Goal: Navigation & Orientation: Find specific page/section

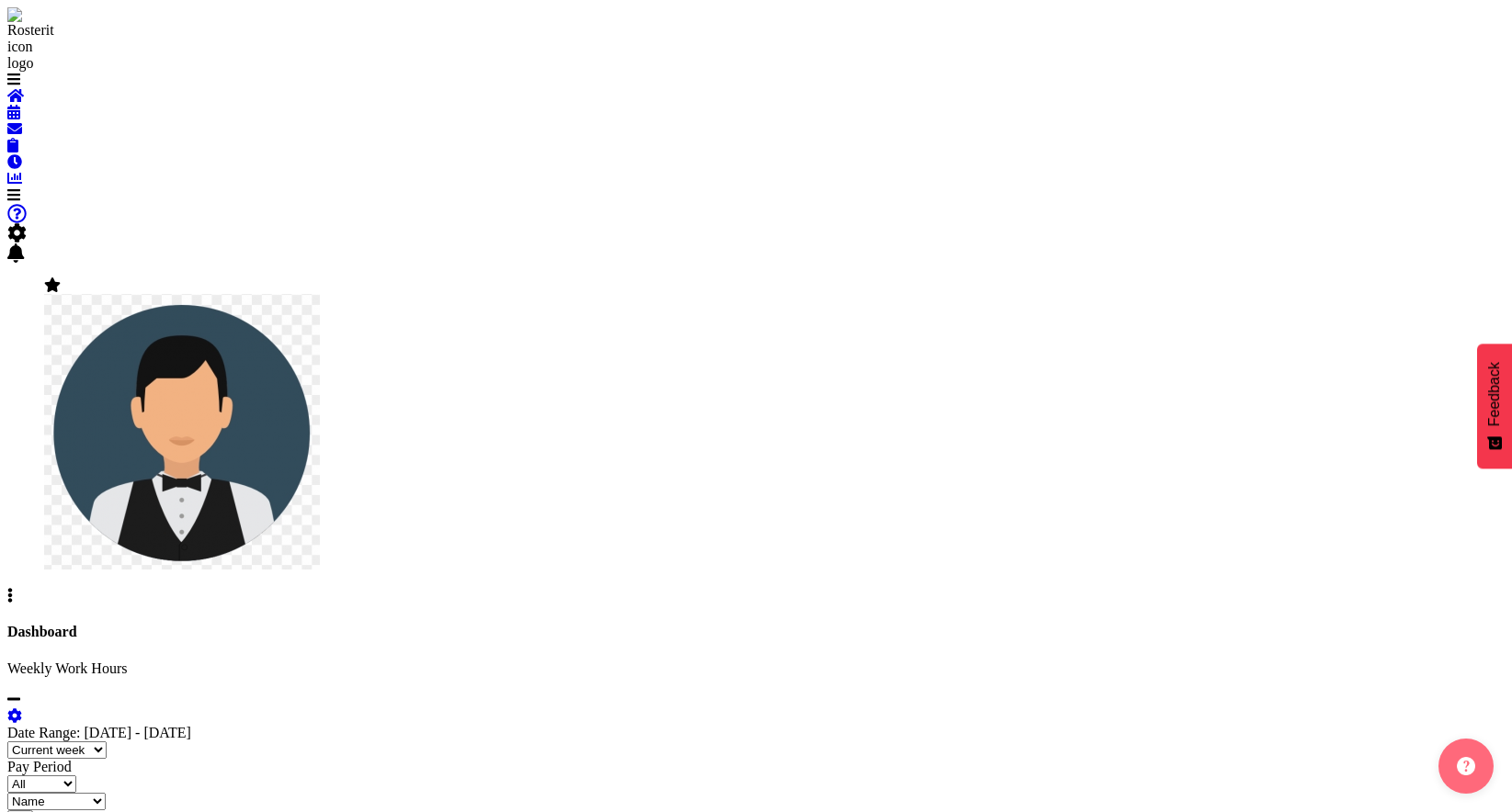
click at [43, 88] on div "Admin Account" at bounding box center [30, 48] width 46 height 81
click at [20, 87] on span at bounding box center [14, 79] width 13 height 16
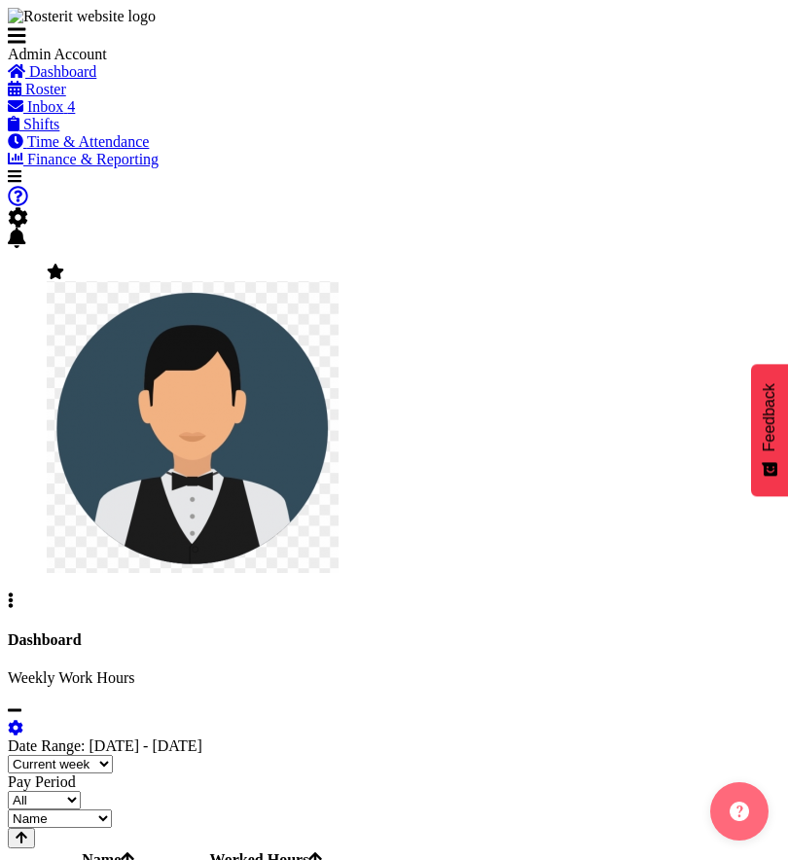
click at [300, 59] on div "Admin Account" at bounding box center [154, 35] width 292 height 55
click at [26, 38] on span at bounding box center [17, 36] width 18 height 17
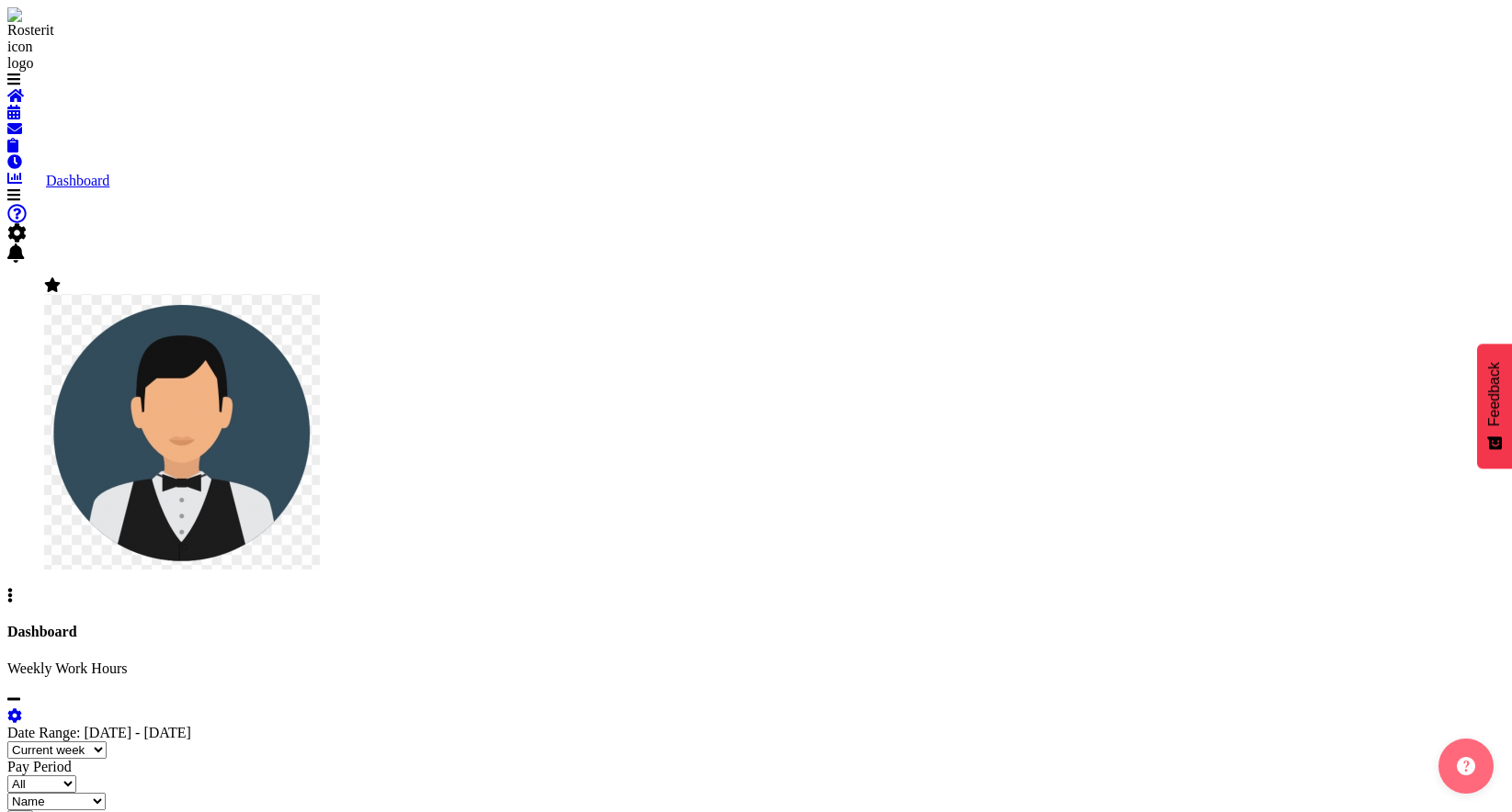
click at [20, 87] on span at bounding box center [14, 79] width 13 height 16
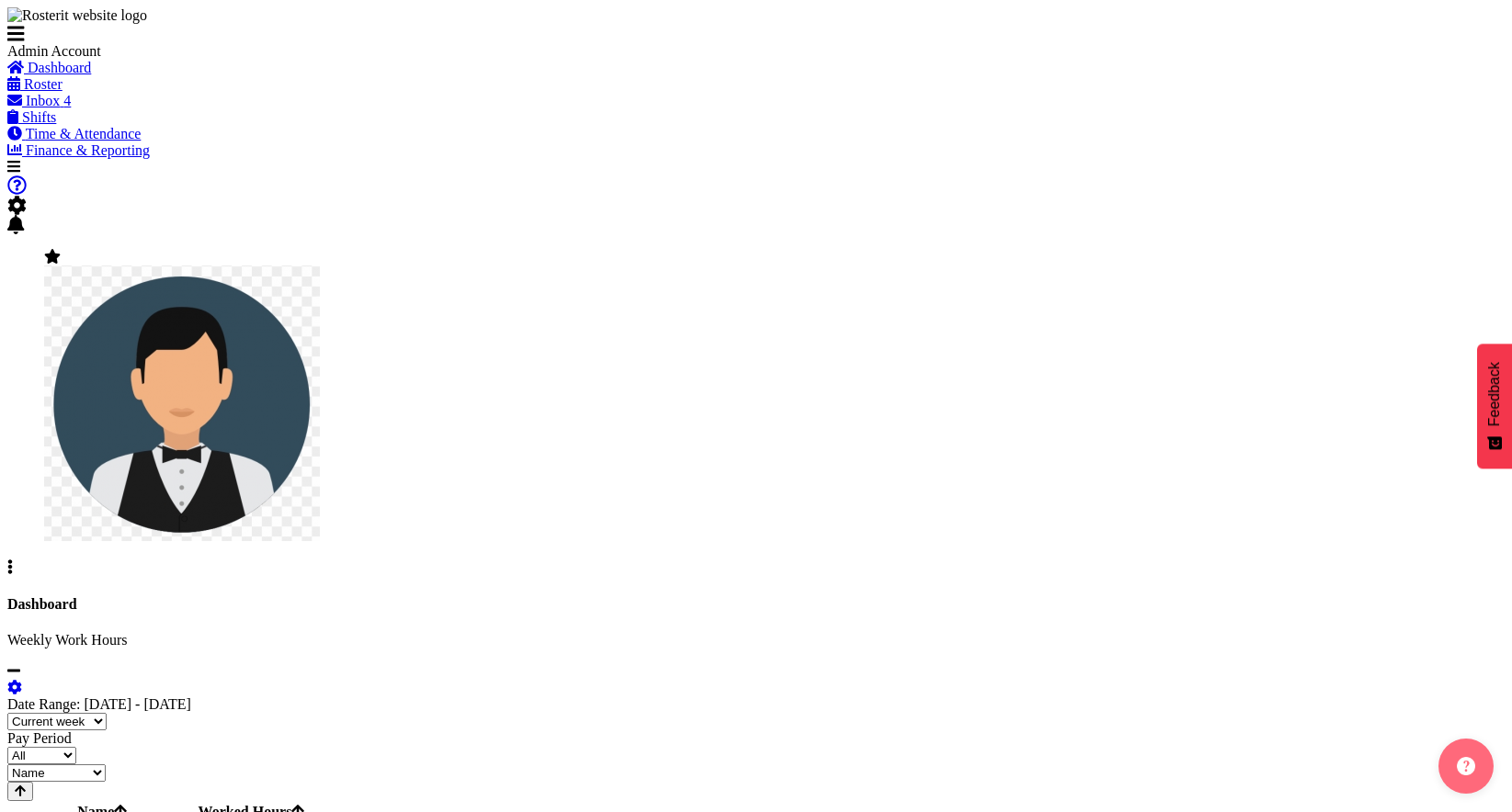
click at [62, 92] on span "Roster" at bounding box center [42, 84] width 39 height 16
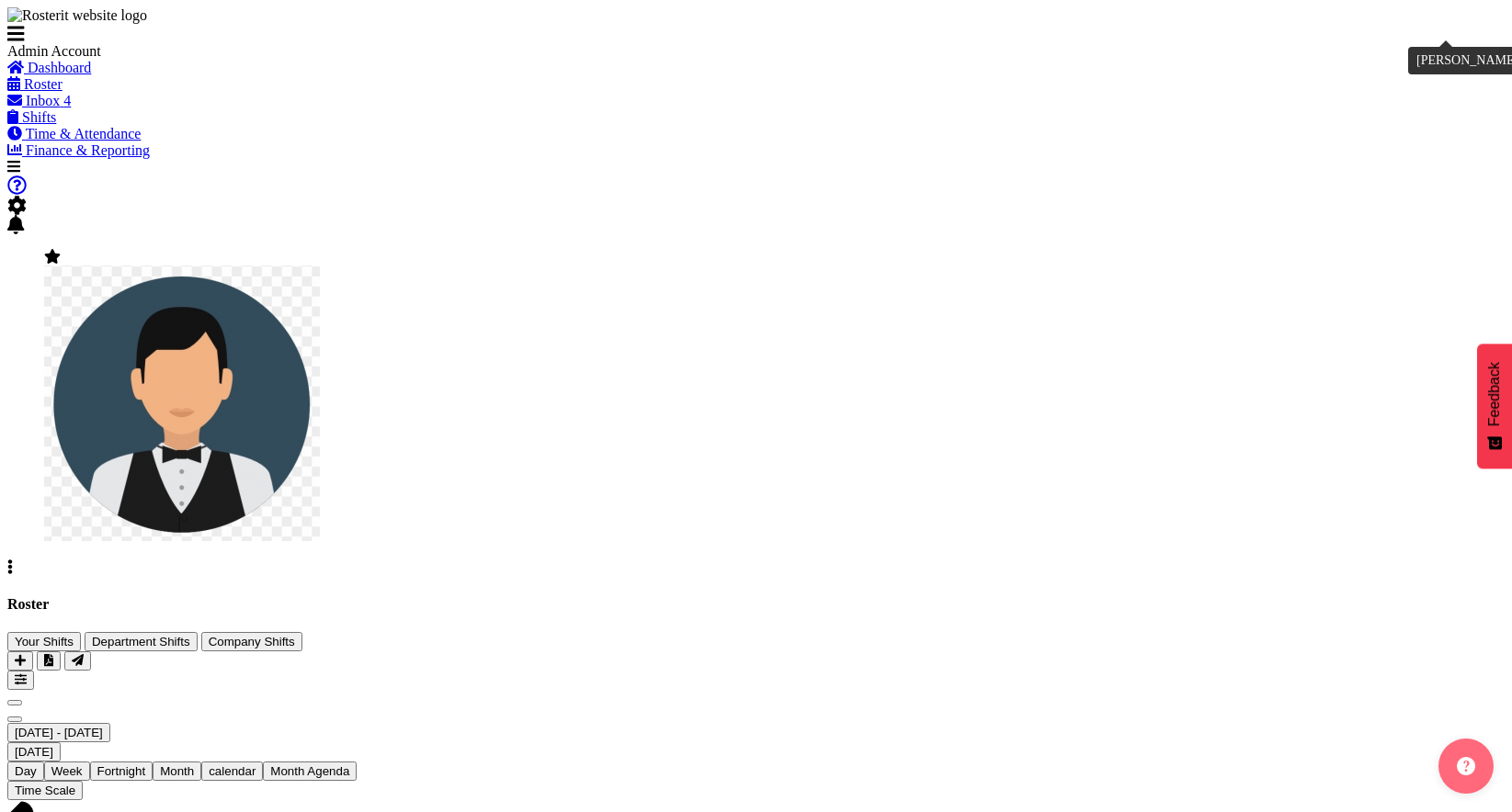
click at [320, 265] on img at bounding box center [182, 403] width 276 height 276
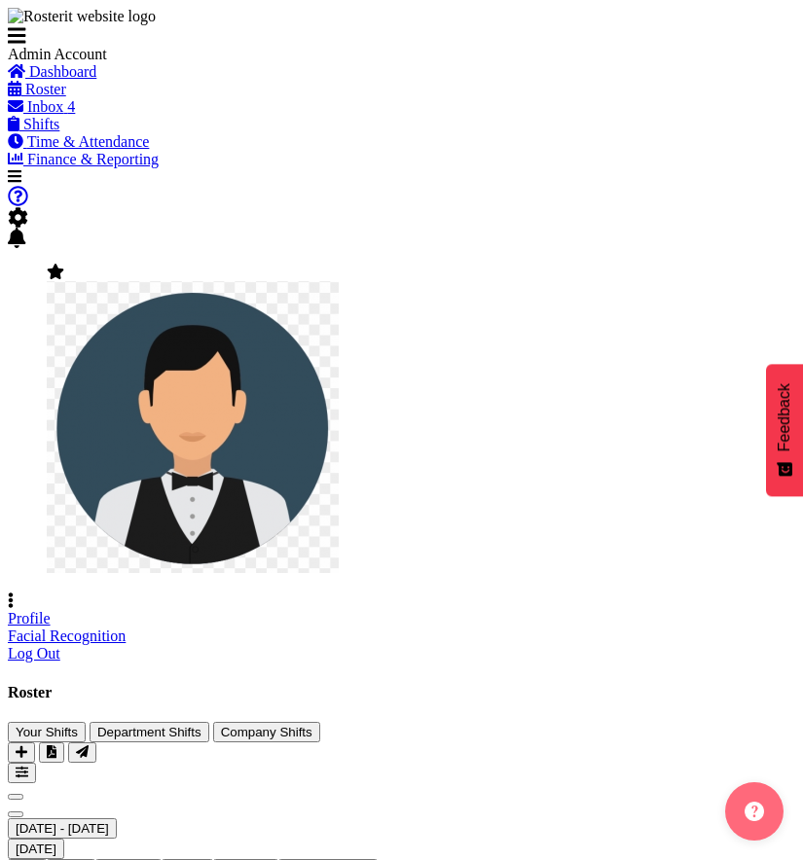
click at [66, 97] on link "Roster" at bounding box center [37, 89] width 58 height 17
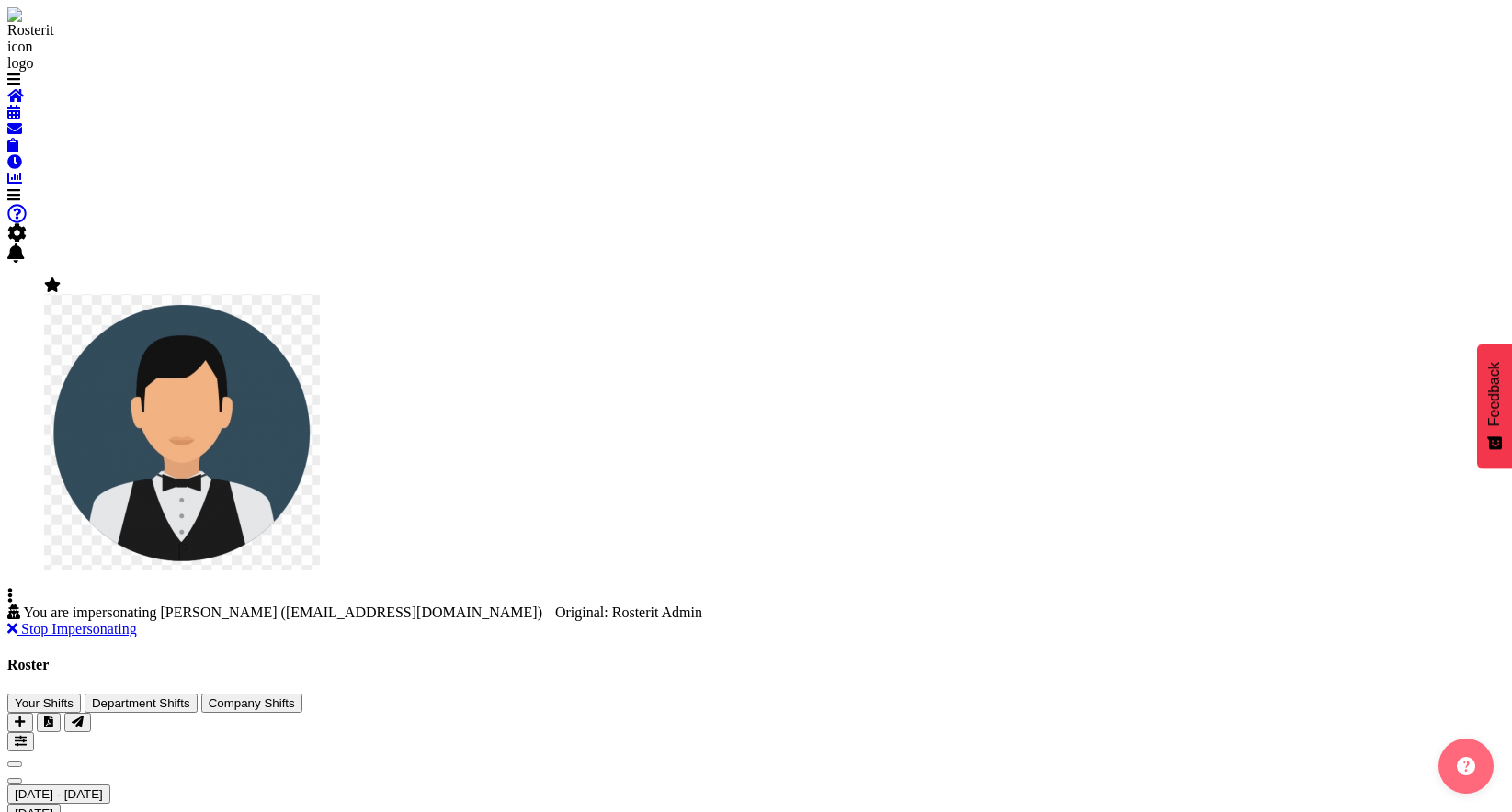
click at [137, 621] on span "Stop Impersonating" at bounding box center [78, 629] width 116 height 16
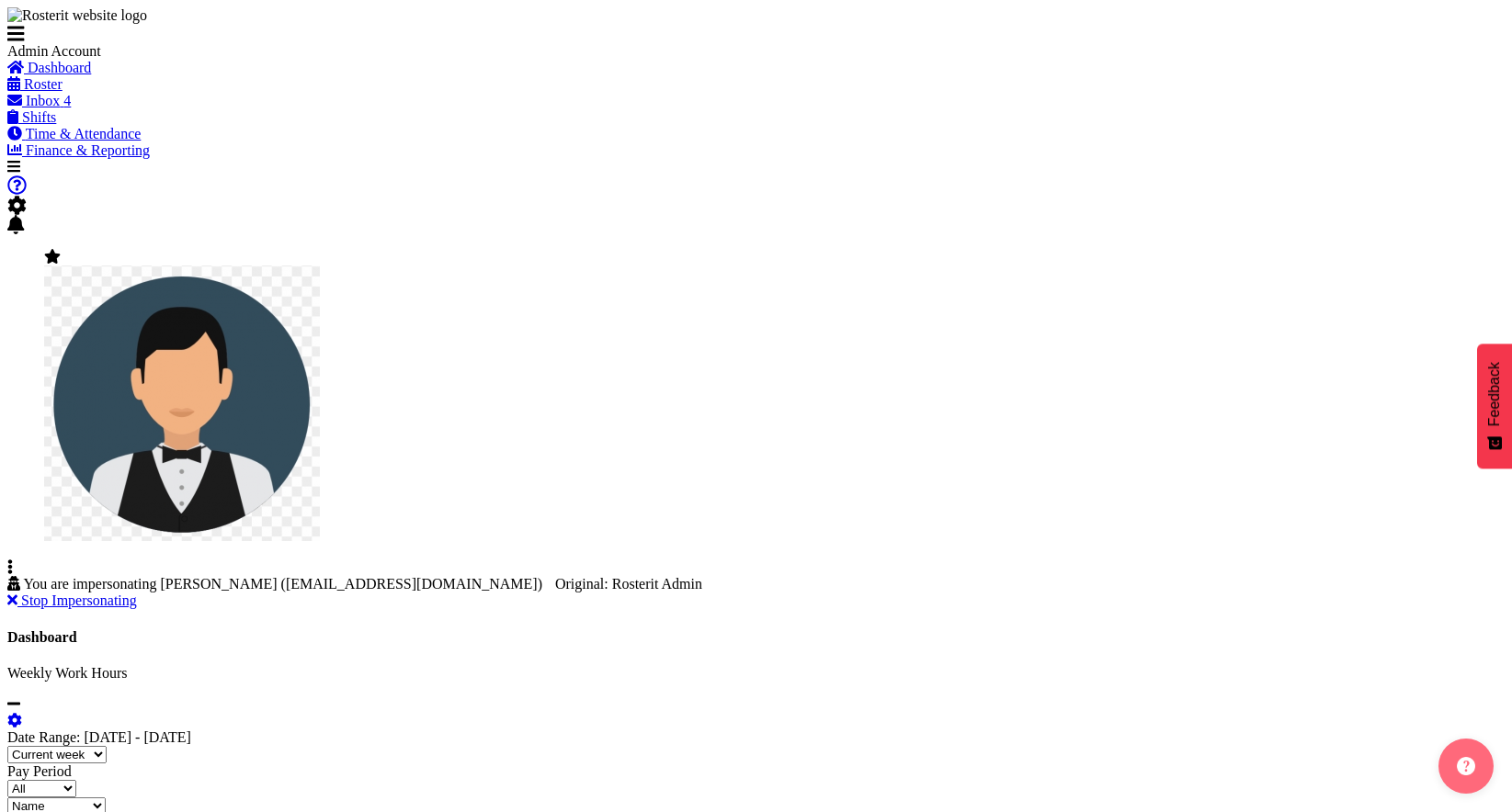
click at [59, 109] on span "Inbox" at bounding box center [42, 100] width 34 height 16
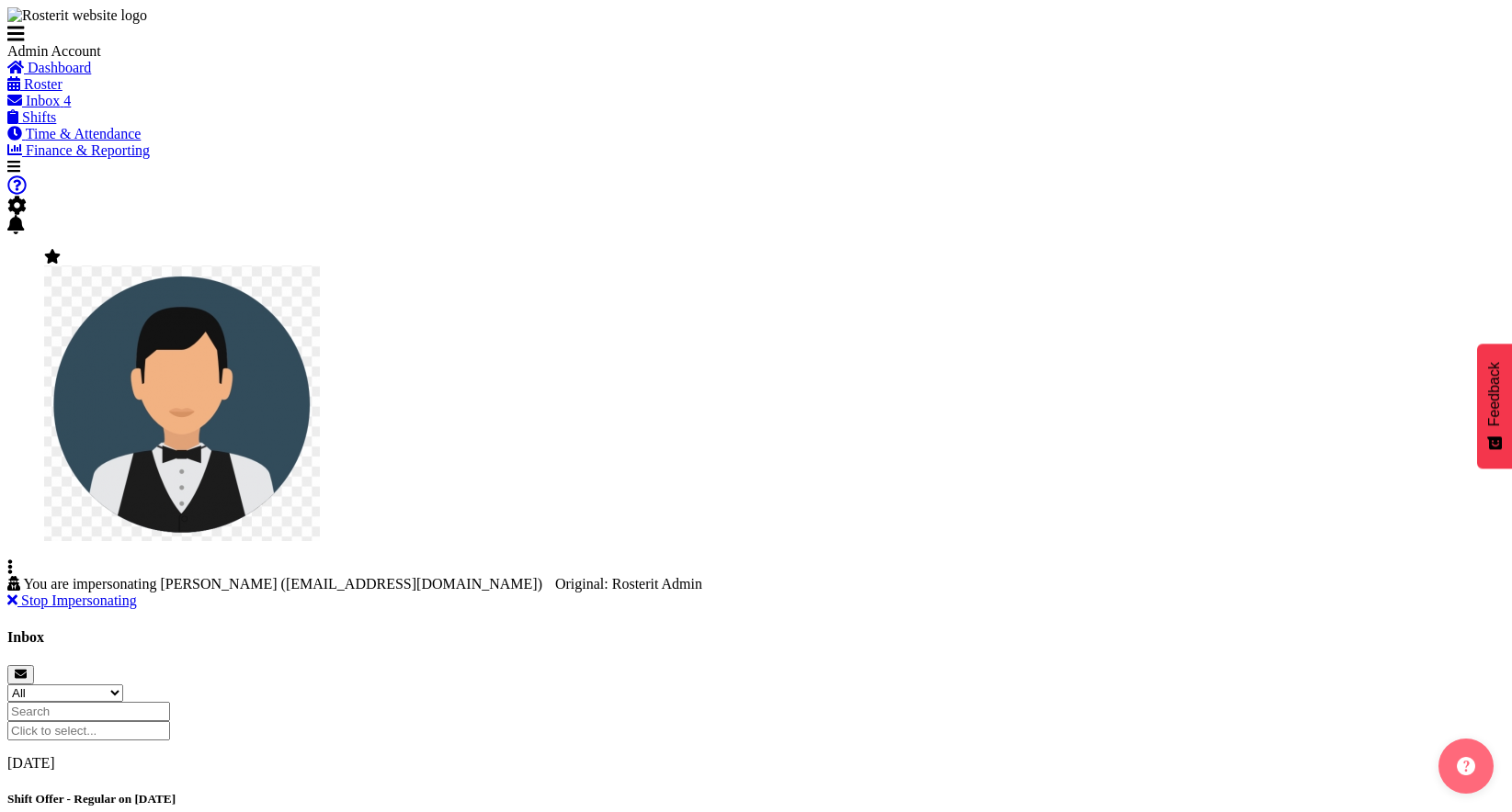
click at [385, 576] on span "You are impersonating [PERSON_NAME] ([EMAIL_ADDRESS][DOMAIN_NAME])" at bounding box center [282, 584] width 519 height 16
click at [17, 593] on span at bounding box center [12, 601] width 10 height 16
